Goal: Information Seeking & Learning: Learn about a topic

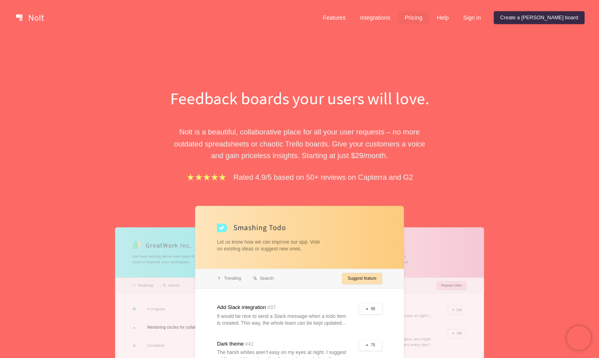
click at [429, 16] on link "Pricing" at bounding box center [413, 17] width 31 height 13
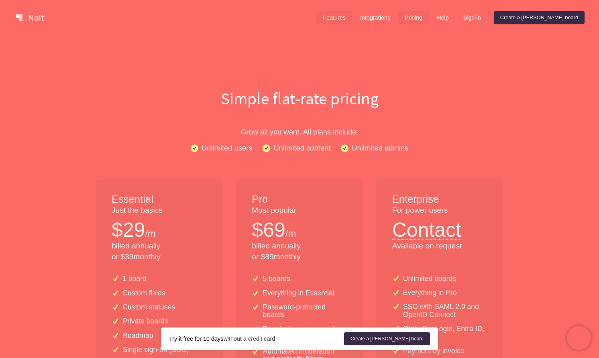
click at [352, 16] on link "Features" at bounding box center [334, 17] width 36 height 13
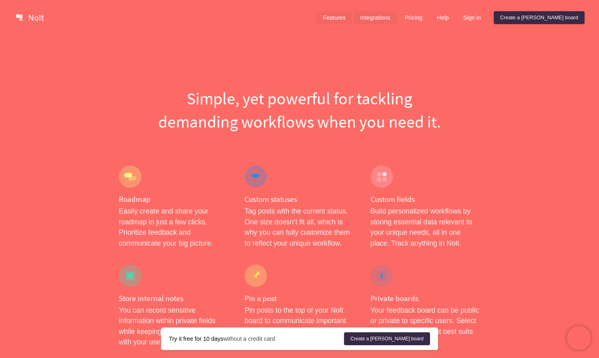
click at [394, 18] on link "Integrations" at bounding box center [375, 17] width 43 height 13
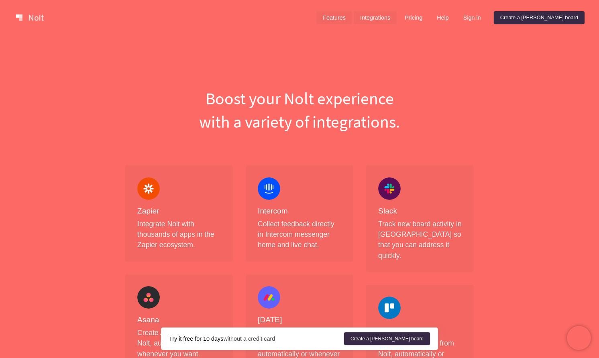
click at [352, 18] on link "Features" at bounding box center [334, 17] width 36 height 13
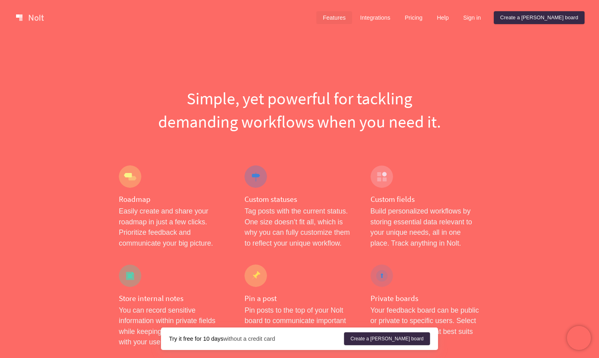
click at [32, 19] on link at bounding box center [30, 17] width 34 height 13
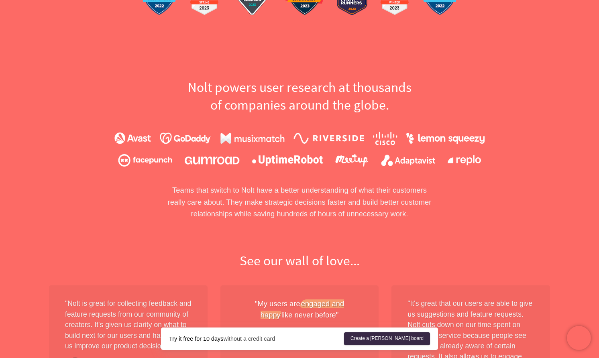
scroll to position [221, 0]
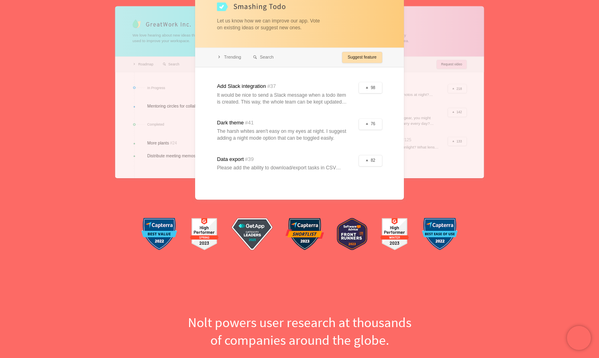
click at [159, 96] on div at bounding box center [198, 92] width 167 height 172
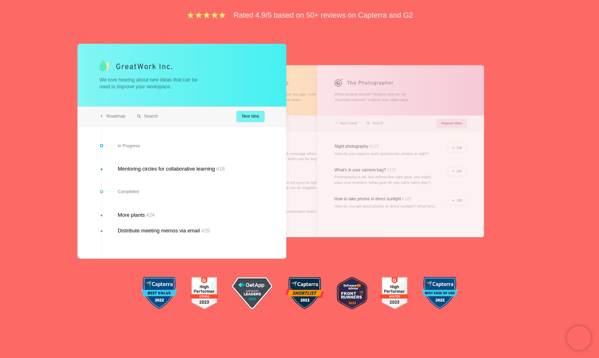
scroll to position [151, 0]
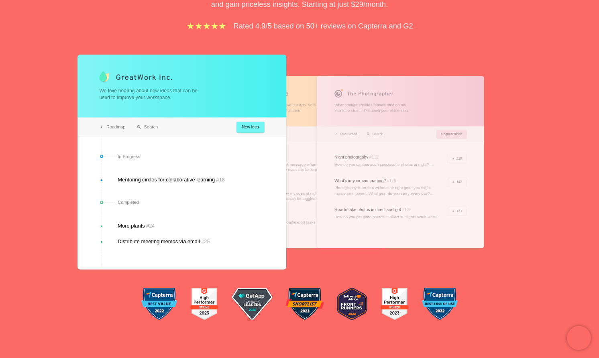
click at [184, 179] on div at bounding box center [181, 162] width 209 height 215
click at [247, 123] on div at bounding box center [181, 162] width 209 height 215
click at [304, 130] on div at bounding box center [299, 162] width 167 height 172
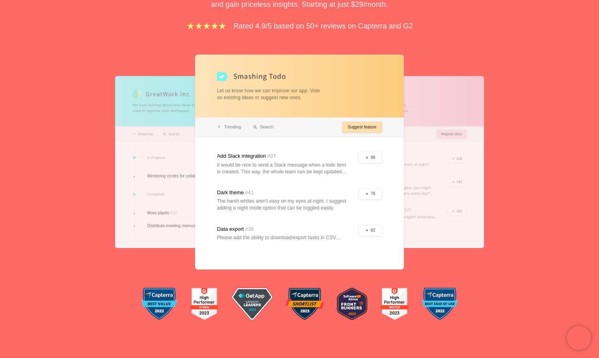
click at [442, 127] on div at bounding box center [400, 162] width 167 height 172
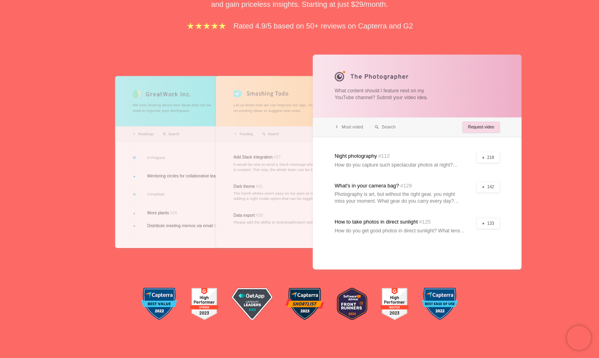
click at [287, 174] on div at bounding box center [299, 162] width 167 height 172
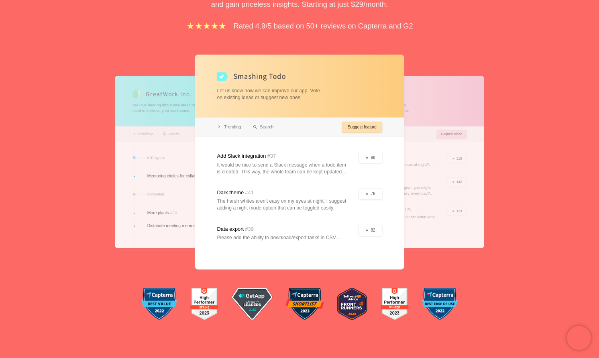
click at [164, 179] on div at bounding box center [198, 162] width 167 height 172
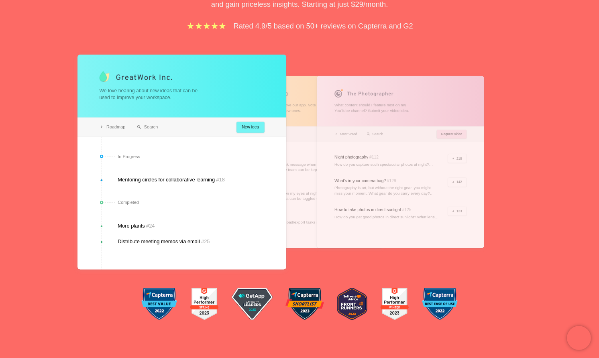
click at [277, 168] on div at bounding box center [181, 162] width 209 height 215
click at [303, 167] on div at bounding box center [299, 162] width 167 height 172
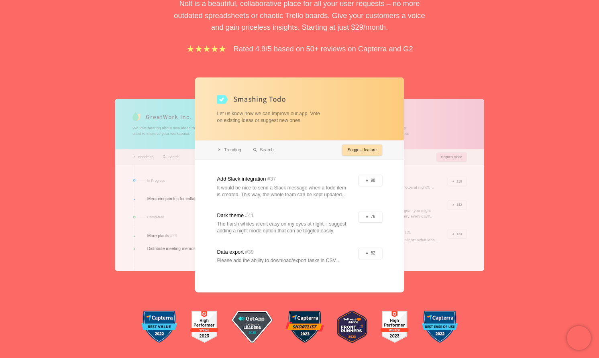
scroll to position [0, 0]
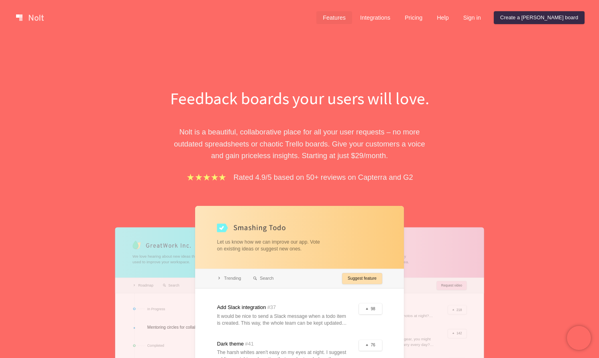
click at [352, 19] on link "Features" at bounding box center [334, 17] width 36 height 13
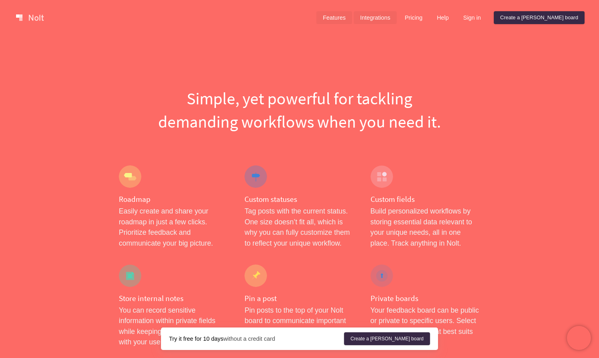
click at [397, 19] on link "Integrations" at bounding box center [375, 17] width 43 height 13
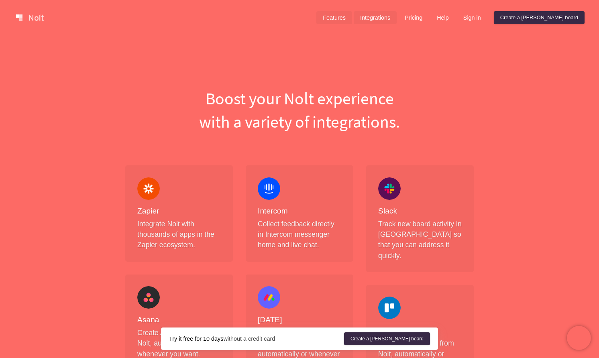
click at [352, 16] on link "Features" at bounding box center [334, 17] width 36 height 13
